Goal: Navigation & Orientation: Find specific page/section

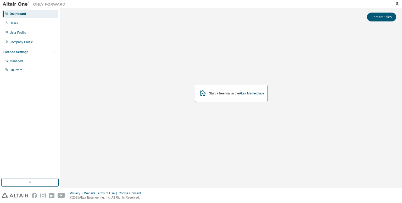
click at [202, 96] on icon at bounding box center [202, 92] width 9 height 9
click at [203, 94] on icon at bounding box center [202, 92] width 9 height 9
click at [21, 25] on div "Users" at bounding box center [30, 23] width 56 height 8
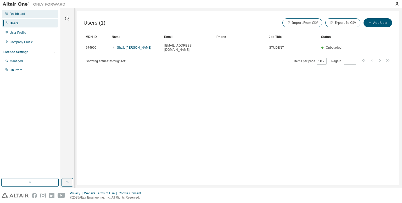
click at [27, 14] on div "Dashboard" at bounding box center [30, 14] width 56 height 8
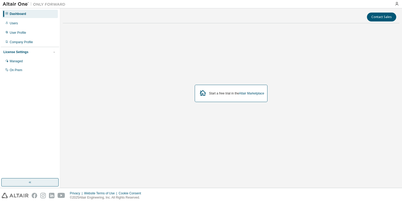
click at [41, 185] on button "button" at bounding box center [29, 182] width 57 height 8
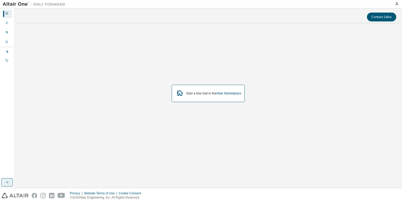
click at [10, 184] on button "button" at bounding box center [7, 182] width 12 height 8
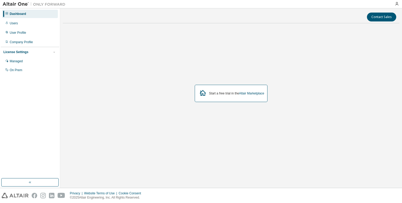
click at [17, 11] on div "Dashboard" at bounding box center [30, 14] width 56 height 8
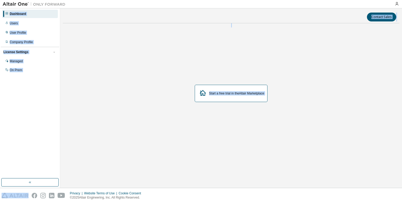
drag, startPoint x: 17, startPoint y: 11, endPoint x: 217, endPoint y: 94, distance: 216.9
click at [217, 94] on div "Dashboard Users User Profile Company Profile License Settings Managed On Prem C…" at bounding box center [201, 97] width 402 height 179
click at [203, 94] on icon at bounding box center [202, 92] width 9 height 9
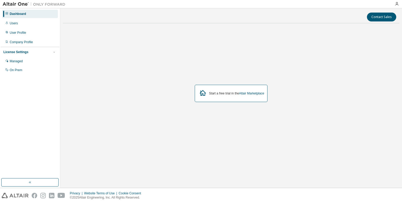
click at [203, 94] on icon at bounding box center [202, 92] width 9 height 9
click at [13, 24] on div "Users" at bounding box center [14, 23] width 8 height 4
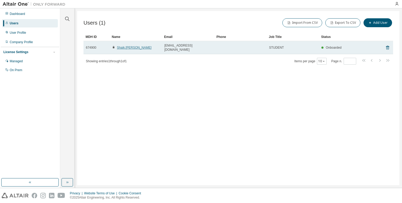
click at [140, 46] on link "Shaik.Mahammad Shareef" at bounding box center [134, 48] width 35 height 4
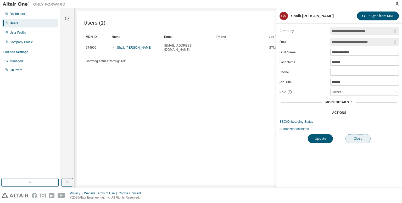
click at [356, 137] on button "Close" at bounding box center [357, 138] width 25 height 9
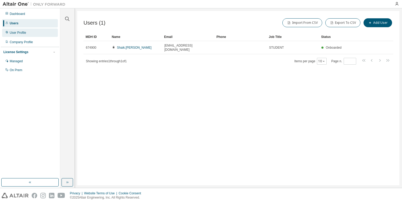
click at [23, 30] on div "User Profile" at bounding box center [30, 33] width 56 height 8
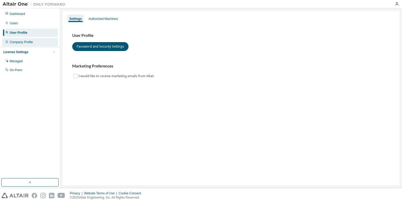
click at [34, 40] on div "Company Profile" at bounding box center [30, 42] width 56 height 8
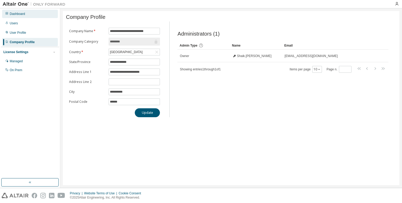
click at [41, 16] on div "Dashboard" at bounding box center [30, 14] width 56 height 8
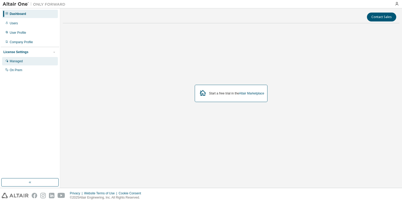
click at [34, 62] on div "Managed" at bounding box center [30, 61] width 56 height 8
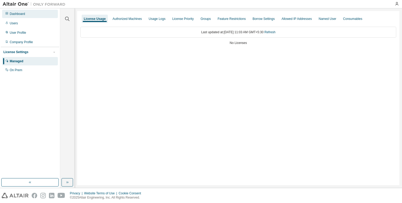
click at [8, 17] on div "Dashboard" at bounding box center [30, 14] width 56 height 8
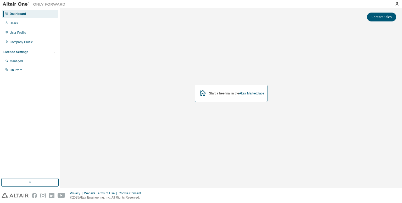
click at [203, 95] on icon at bounding box center [203, 93] width 6 height 6
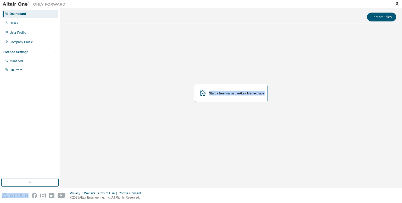
click at [203, 95] on icon at bounding box center [203, 93] width 6 height 6
click at [200, 92] on icon at bounding box center [203, 93] width 6 height 6
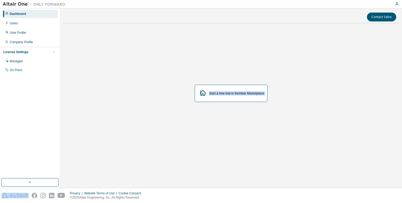
click at [200, 92] on icon at bounding box center [203, 93] width 6 height 6
click at [15, 27] on div "Dashboard Users User Profile Company Profile License Settings Managed On Prem" at bounding box center [30, 42] width 58 height 66
click at [251, 94] on link "Altair Marketplace" at bounding box center [251, 94] width 25 height 4
click at [53, 3] on img at bounding box center [35, 4] width 65 height 5
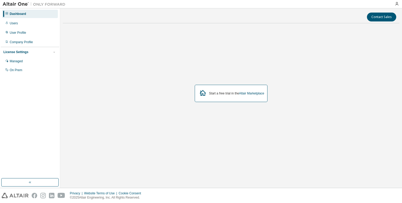
click at [33, 11] on div "Dashboard" at bounding box center [30, 14] width 56 height 8
click at [242, 95] on link "Altair Marketplace" at bounding box center [251, 94] width 25 height 4
